Goal: Information Seeking & Learning: Learn about a topic

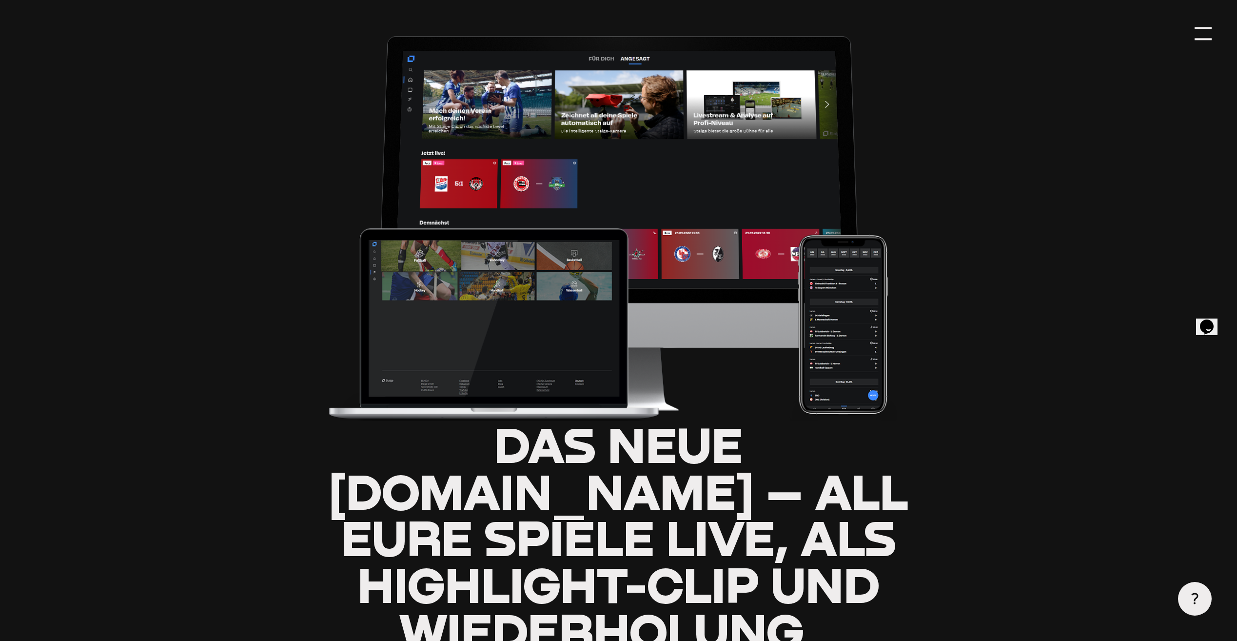
scroll to position [146, 0]
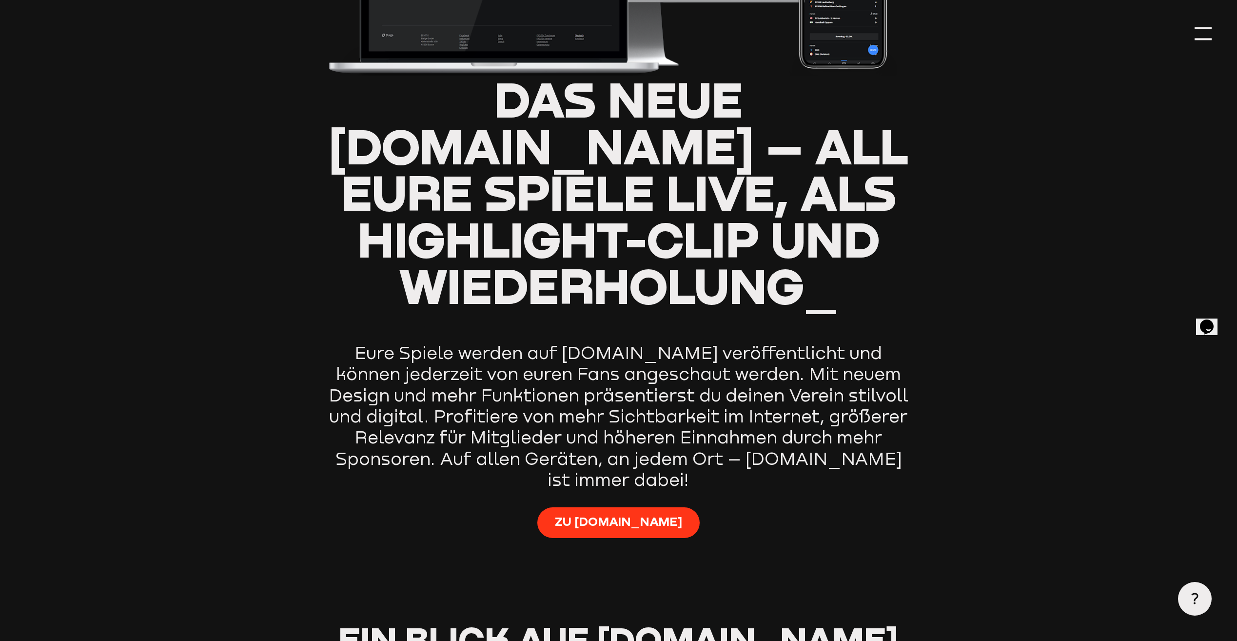
type input "0.8"
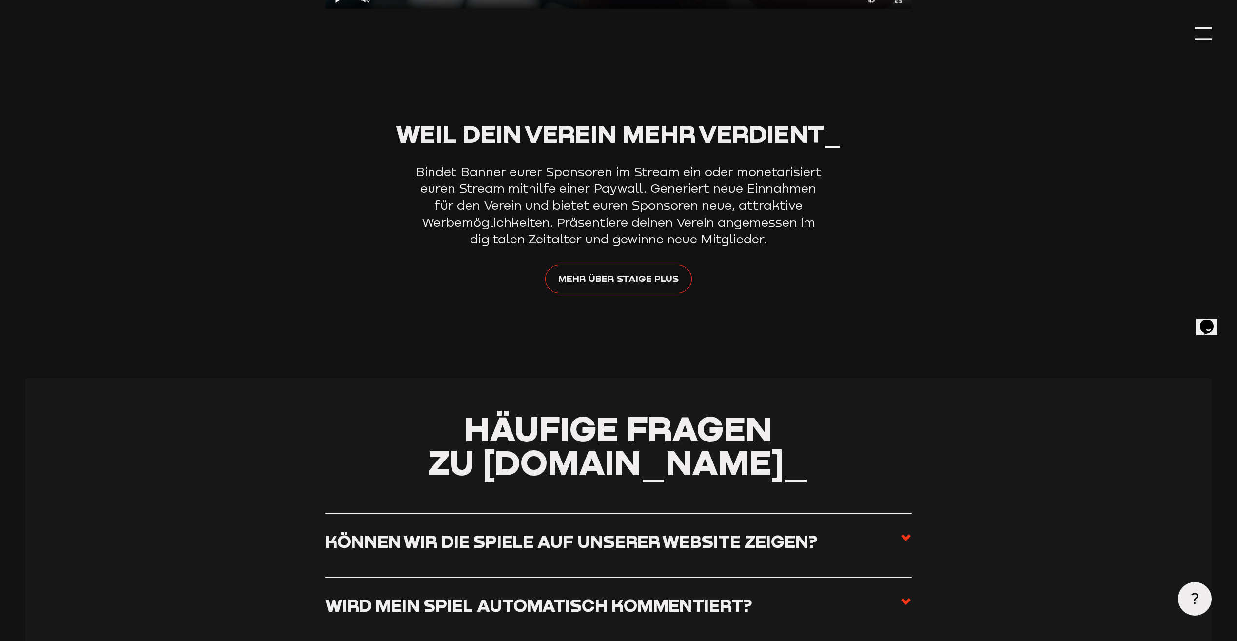
scroll to position [3463, 0]
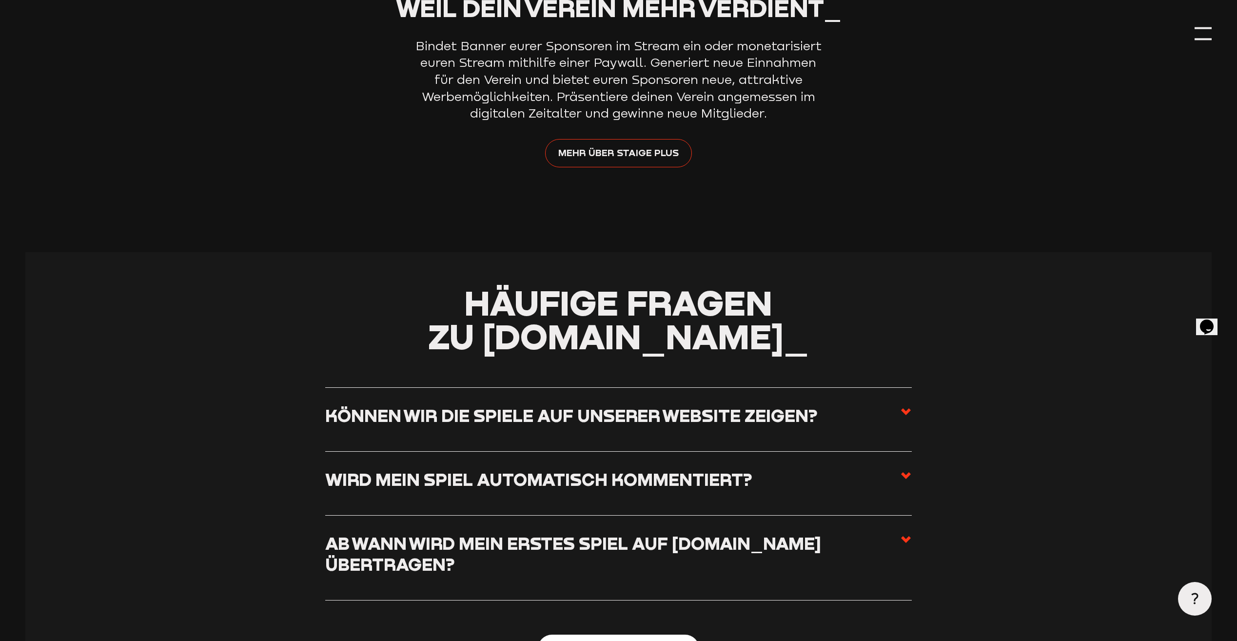
click at [904, 406] on icon at bounding box center [906, 412] width 12 height 12
click at [0, 0] on input "Können wir die Spiele auf unserer Website zeigen?" at bounding box center [0, 0] width 0 height 0
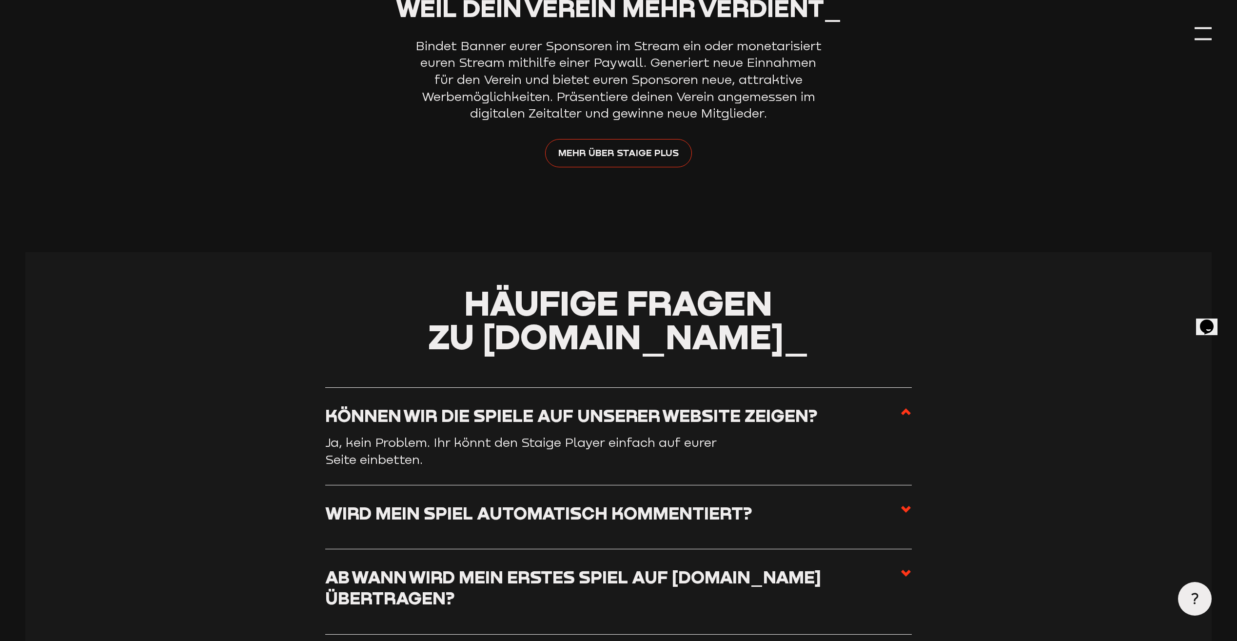
click at [904, 408] on use at bounding box center [906, 411] width 10 height 7
click at [0, 0] on input "Können wir die Spiele auf unserer Website zeigen?" at bounding box center [0, 0] width 0 height 0
click at [907, 408] on use at bounding box center [906, 411] width 10 height 7
click at [0, 0] on input "Können wir die Spiele auf unserer Website zeigen?" at bounding box center [0, 0] width 0 height 0
click at [829, 405] on label "Können wir die Spiele auf unserer Website zeigen?" at bounding box center [618, 420] width 587 height 30
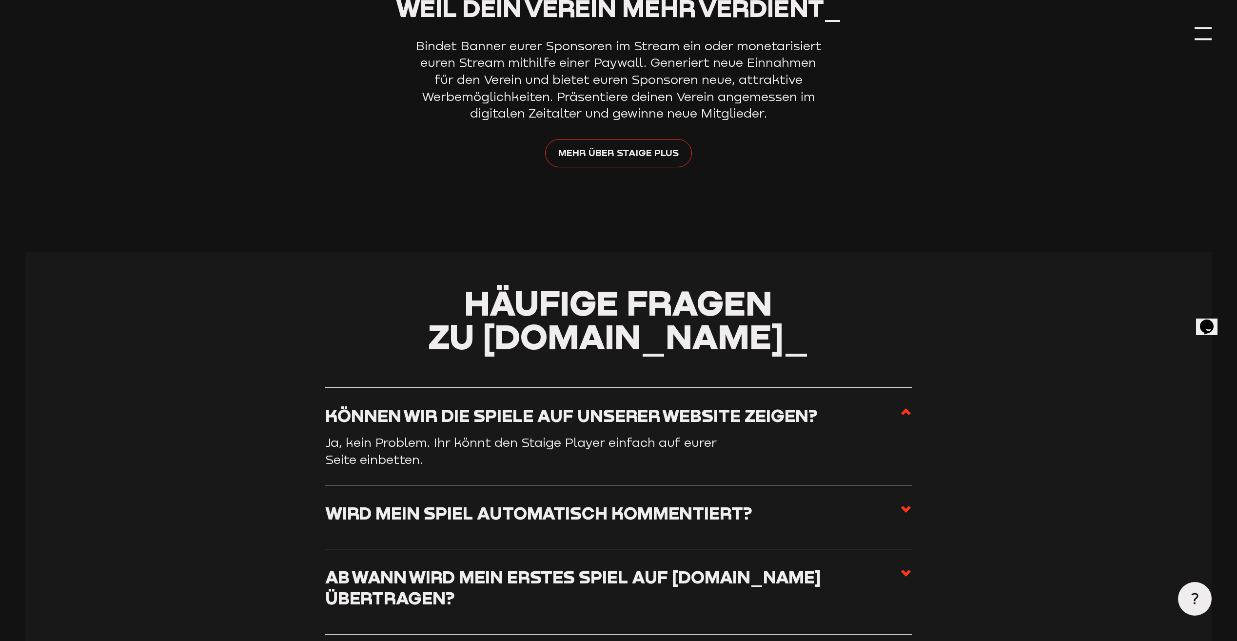
click at [0, 0] on input "Können wir die Spiele auf unserer Website zeigen?" at bounding box center [0, 0] width 0 height 0
click at [881, 502] on label "Wird mein Spiel automatisch kommentiert?" at bounding box center [618, 517] width 587 height 30
click at [0, 0] on input "Wird mein Spiel automatisch kommentiert?" at bounding box center [0, 0] width 0 height 0
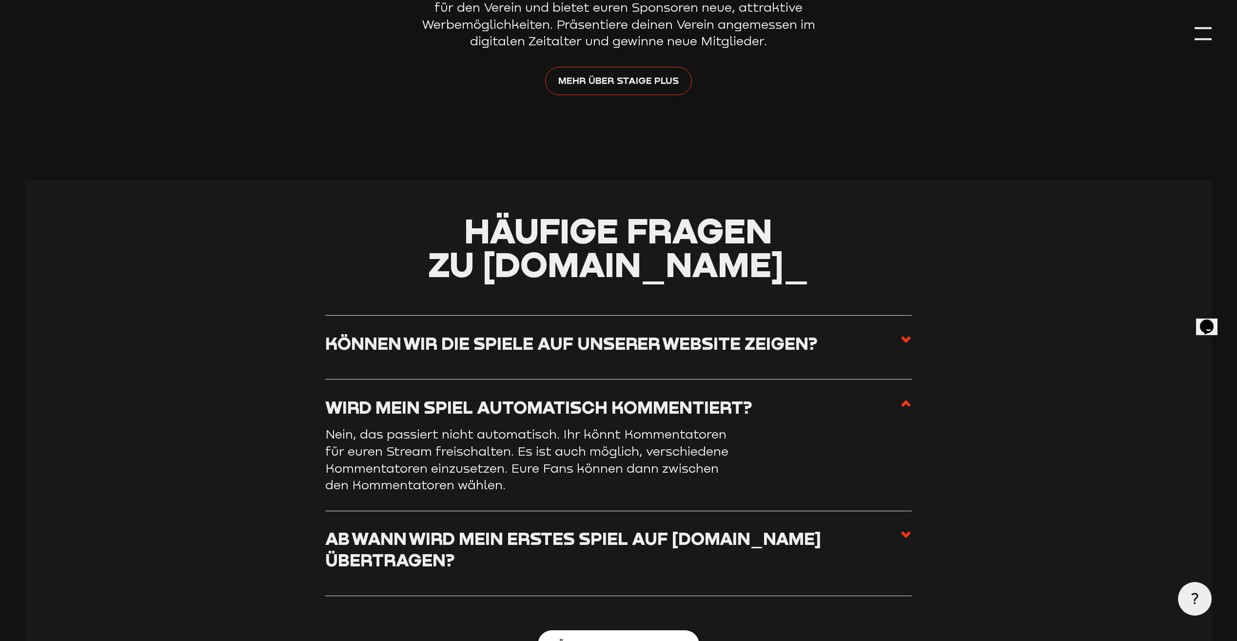
scroll to position [3560, 0]
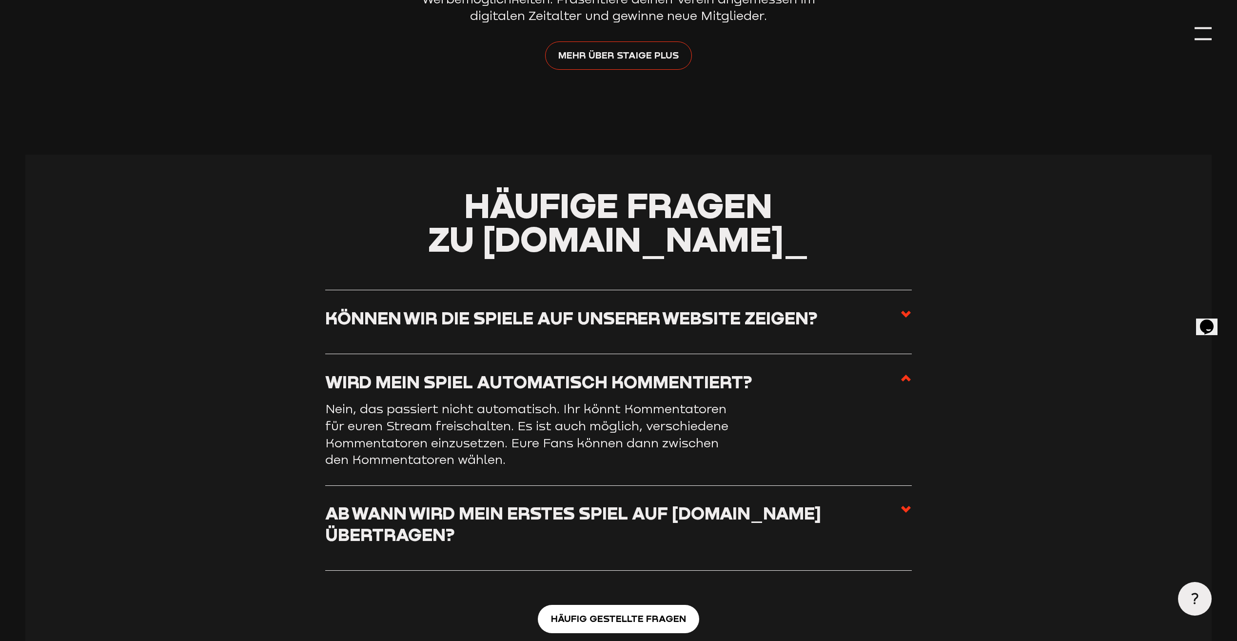
click at [881, 502] on h3 "Ab wann wird mein erstes Spiel auf [DOMAIN_NAME] übertragen?" at bounding box center [612, 523] width 575 height 42
click at [0, 0] on input "Ab wann wird mein erstes Spiel auf [DOMAIN_NAME] übertragen?" at bounding box center [0, 0] width 0 height 0
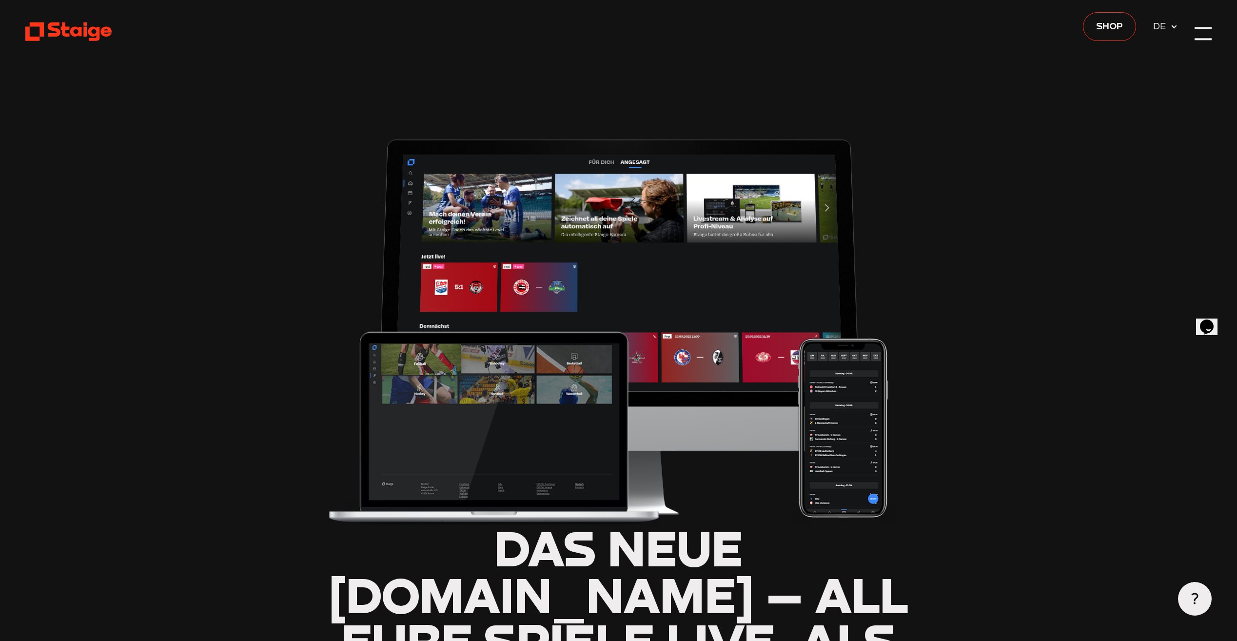
scroll to position [0, 0]
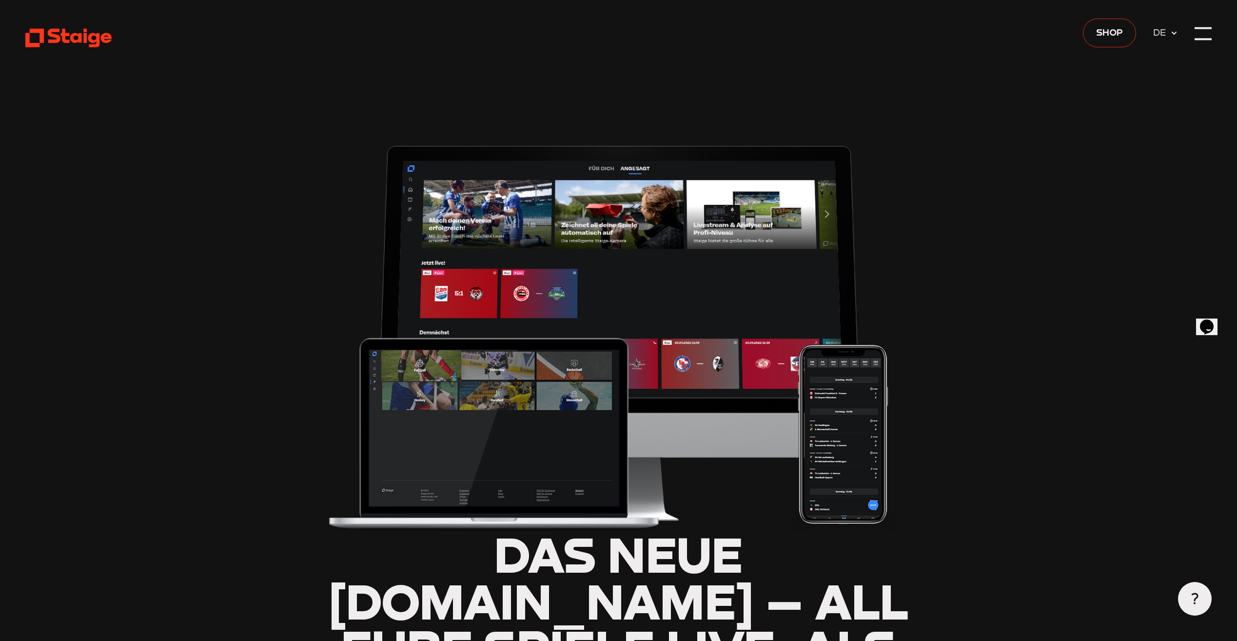
click at [1117, 31] on span "Shop" at bounding box center [1109, 32] width 27 height 15
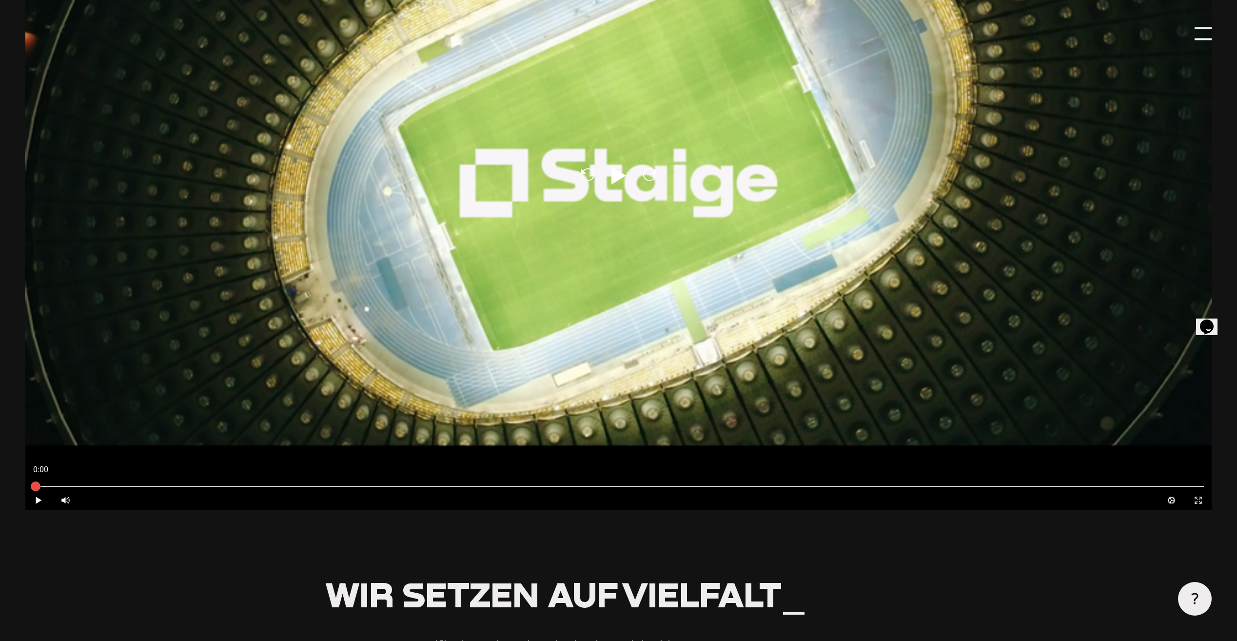
scroll to position [341, 0]
